Goal: Information Seeking & Learning: Learn about a topic

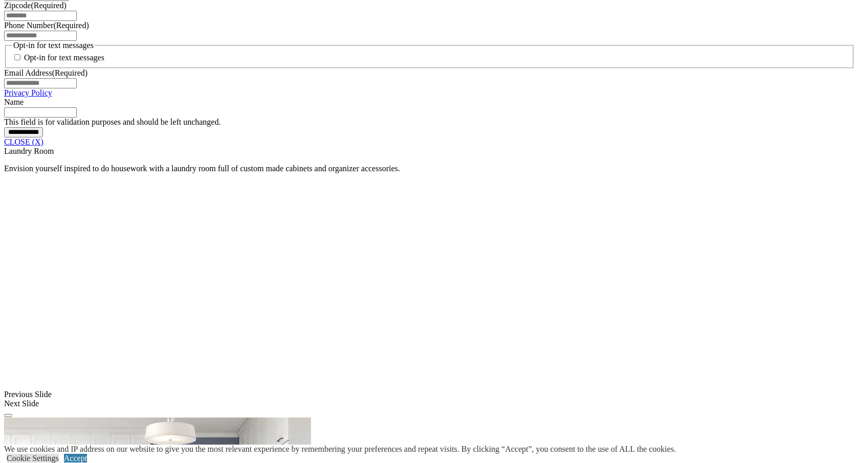
scroll to position [799, 0]
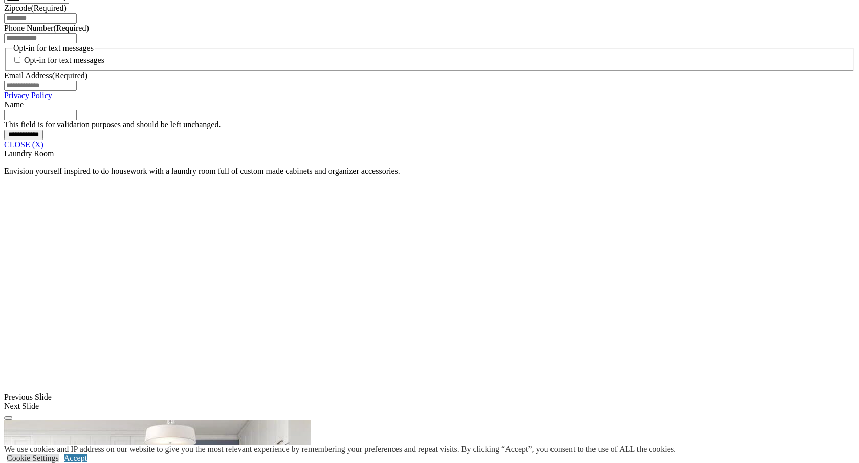
click at [43, 149] on link "CLOSE (X)" at bounding box center [23, 144] width 39 height 9
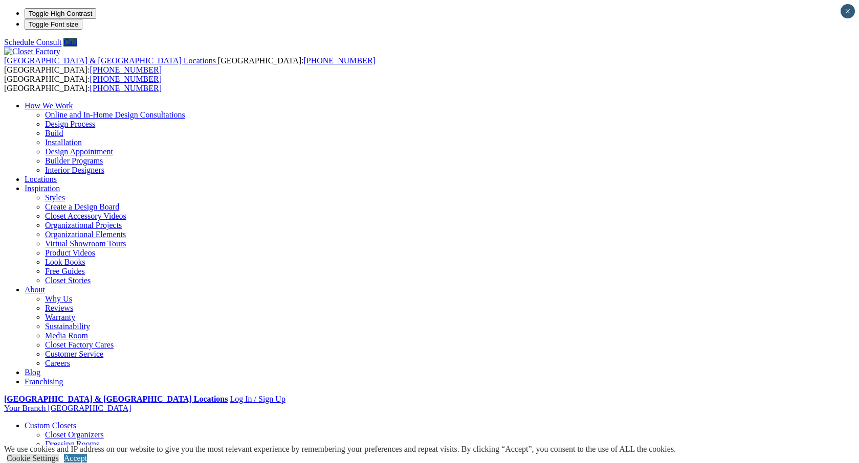
scroll to position [0, 0]
click at [67, 463] on link "Shoe Closets" at bounding box center [66, 472] width 42 height 9
click at [64, 431] on link "Closet Organizers" at bounding box center [74, 435] width 59 height 9
click at [98, 458] on link "Entertainment Centers" at bounding box center [62, 462] width 74 height 9
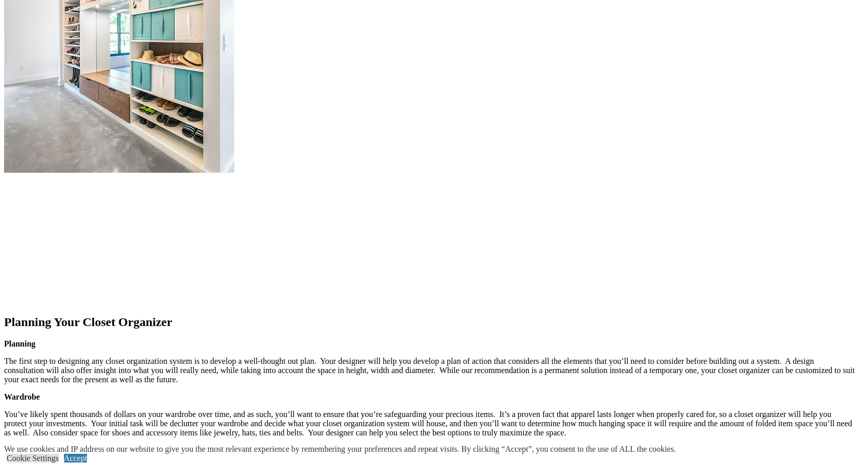
scroll to position [1149, 0]
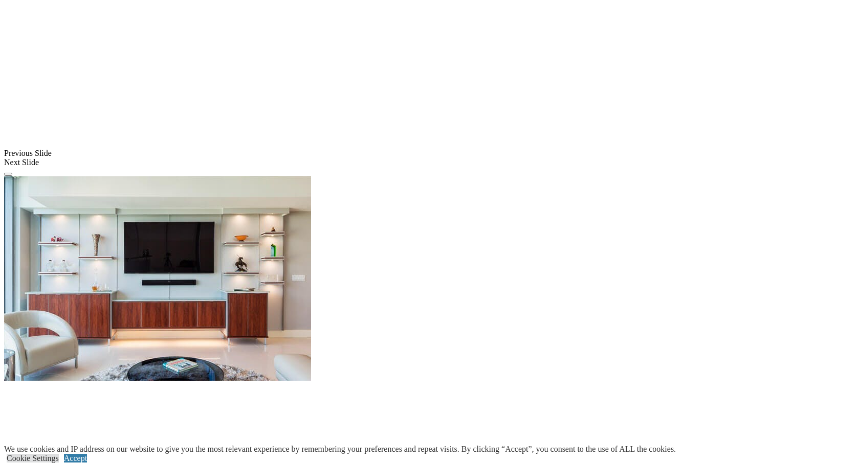
scroll to position [816, 0]
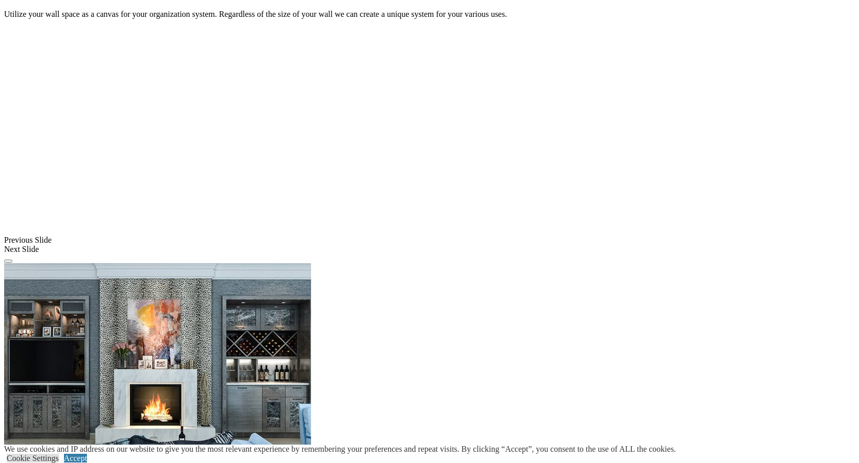
scroll to position [733, 0]
